Goal: Task Accomplishment & Management: Complete application form

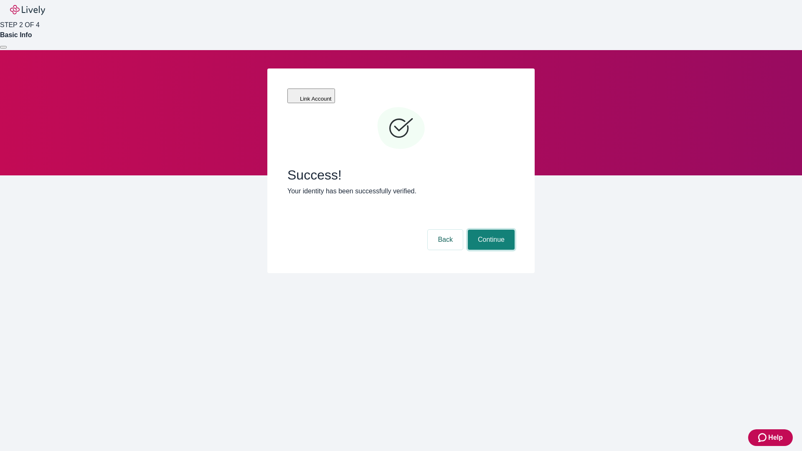
click at [490, 230] on button "Continue" at bounding box center [491, 240] width 47 height 20
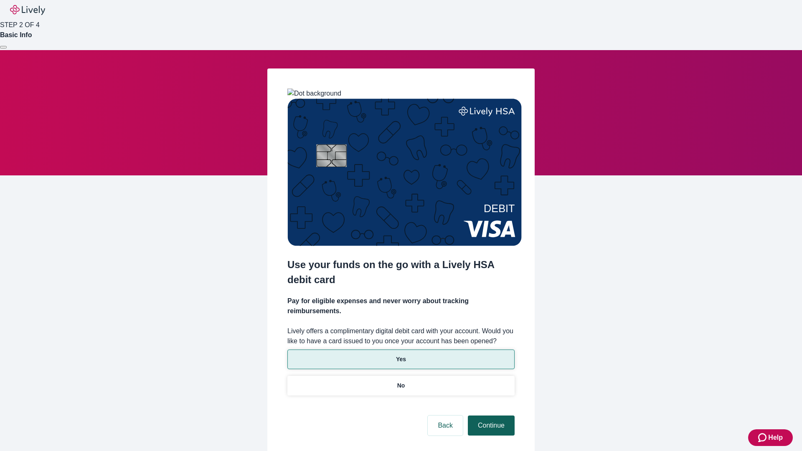
click at [401, 355] on p "Yes" at bounding box center [401, 359] width 10 height 9
click at [490, 416] on button "Continue" at bounding box center [491, 426] width 47 height 20
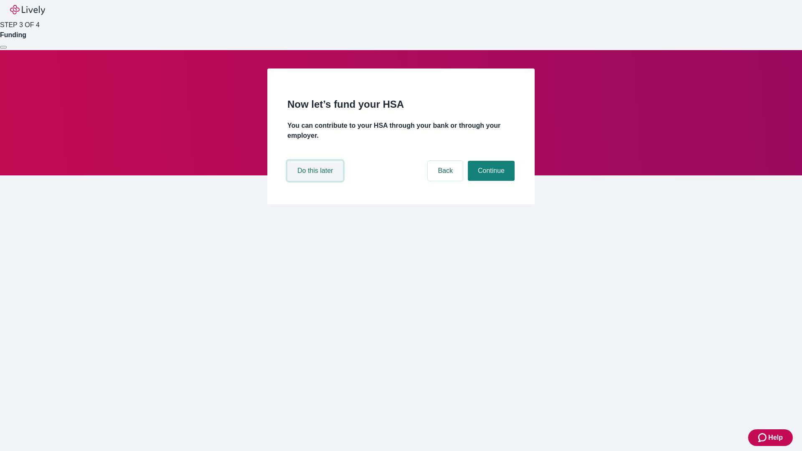
click at [316, 181] on button "Do this later" at bounding box center [315, 171] width 56 height 20
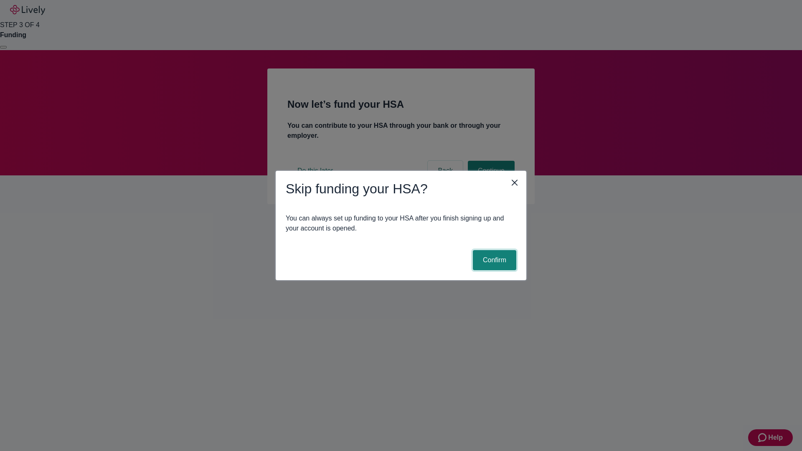
click at [493, 260] on button "Confirm" at bounding box center [494, 260] width 43 height 20
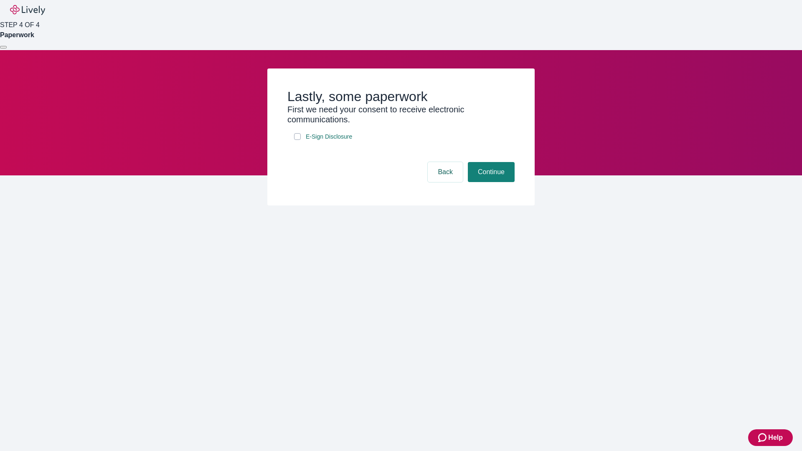
click at [297, 140] on input "E-Sign Disclosure" at bounding box center [297, 136] width 7 height 7
checkbox input "true"
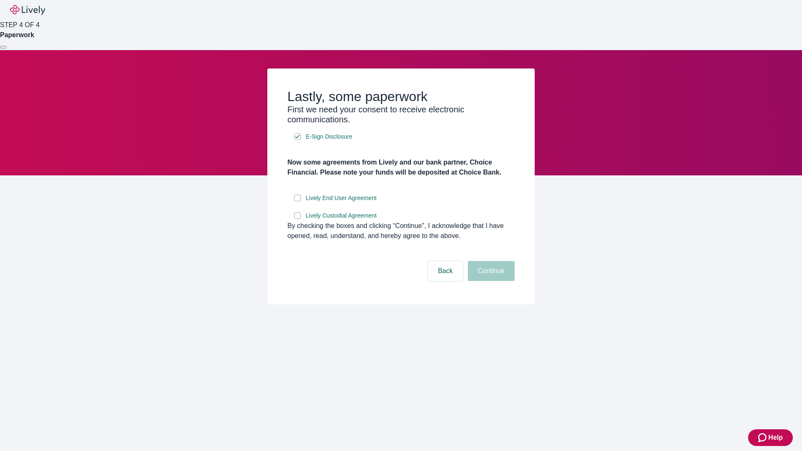
click at [297, 201] on input "Lively End User Agreement" at bounding box center [297, 198] width 7 height 7
checkbox input "true"
click at [297, 219] on input "Lively Custodial Agreement" at bounding box center [297, 215] width 7 height 7
checkbox input "true"
click at [490, 281] on button "Continue" at bounding box center [491, 271] width 47 height 20
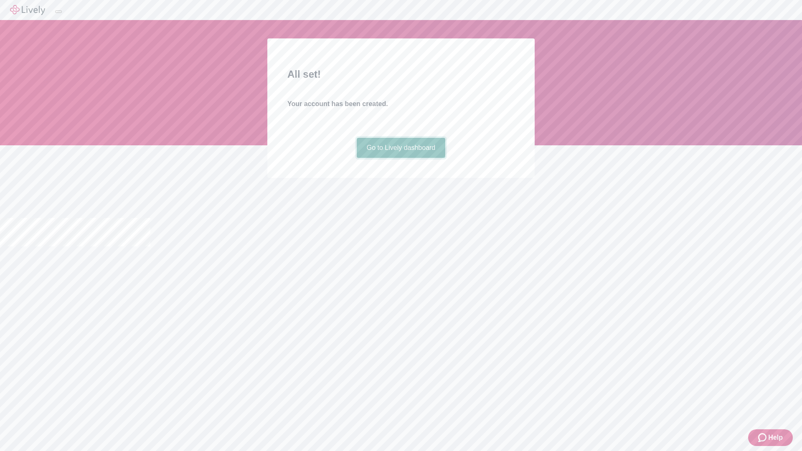
click at [401, 158] on link "Go to Lively dashboard" at bounding box center [401, 148] width 89 height 20
